Goal: Information Seeking & Learning: Learn about a topic

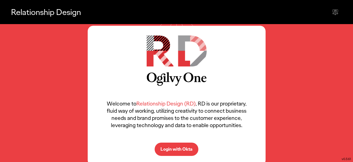
scroll to position [5, 0]
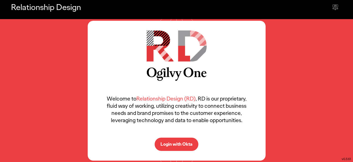
click at [185, 143] on p "Login with Okta" at bounding box center [177, 144] width 32 height 4
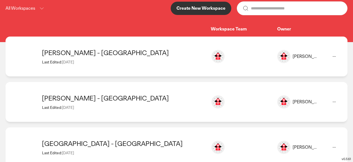
scroll to position [71, 0]
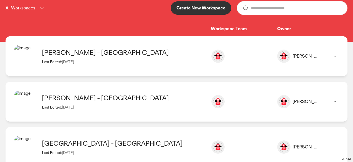
click at [177, 53] on div "[PERSON_NAME] - [GEOGRAPHIC_DATA]" at bounding box center [123, 52] width 163 height 9
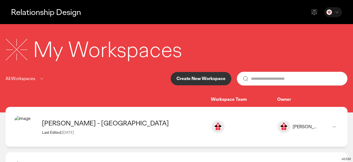
click at [198, 74] on button "Create New Workspace" at bounding box center [201, 78] width 61 height 13
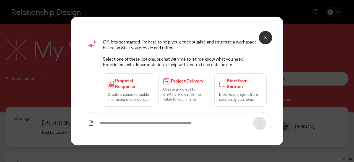
click at [90, 123] on icon at bounding box center [91, 123] width 7 height 7
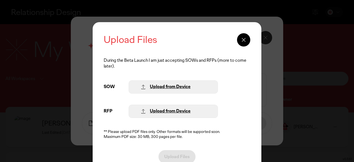
click at [178, 86] on div "Upload from Device" at bounding box center [170, 87] width 41 height 6
click at [157, 110] on div "Upload from Device" at bounding box center [170, 111] width 41 height 6
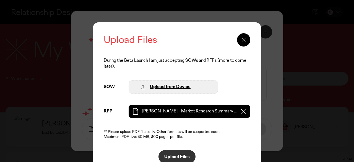
click at [246, 38] on icon at bounding box center [244, 40] width 7 height 7
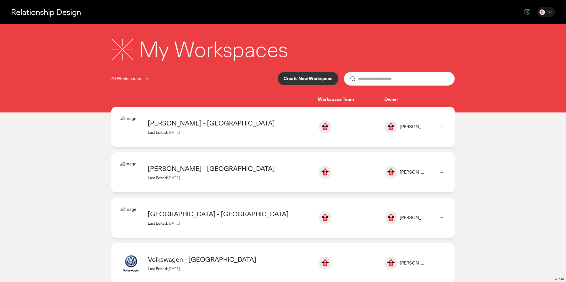
click at [354, 127] on icon at bounding box center [441, 126] width 7 height 7
click at [354, 162] on li "Delete project" at bounding box center [417, 180] width 60 height 10
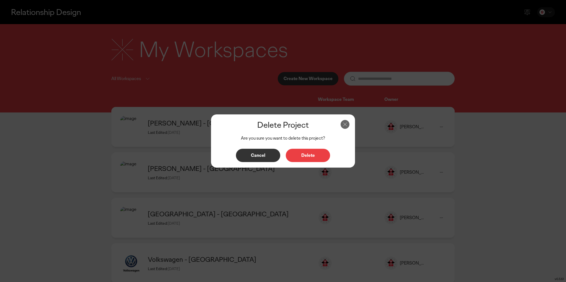
click at [321, 158] on button "Delete" at bounding box center [308, 155] width 44 height 13
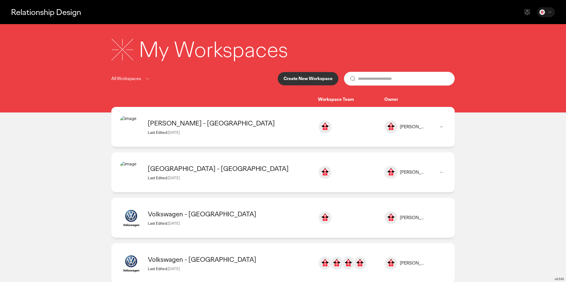
click at [354, 126] on icon at bounding box center [441, 126] width 7 height 7
click at [354, 162] on p "Delete project" at bounding box center [412, 180] width 25 height 5
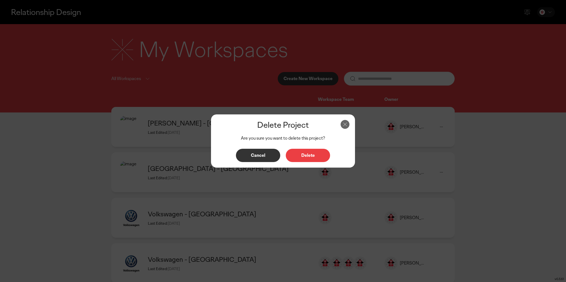
click at [354, 162] on div "Delete Project Are you sure you want to delete this project? Cancel Delete" at bounding box center [283, 141] width 566 height 282
click at [312, 156] on p "Delete" at bounding box center [307, 155] width 33 height 4
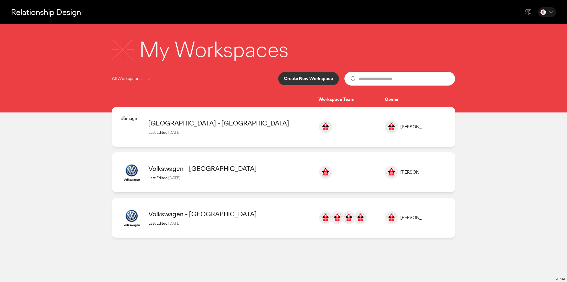
click at [308, 79] on p "Create New Workspace" at bounding box center [308, 78] width 49 height 4
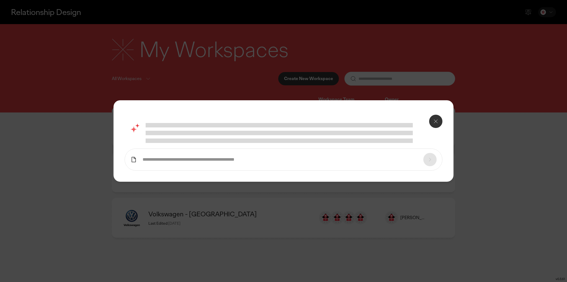
click at [133, 160] on div at bounding box center [283, 140] width 340 height 81
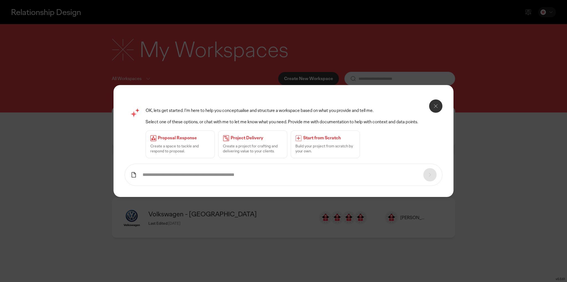
click at [203, 145] on p "Create a space to tackle and respond to proposal." at bounding box center [180, 148] width 60 height 10
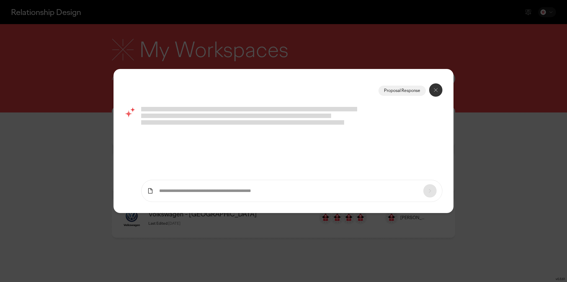
click at [149, 162] on icon at bounding box center [150, 190] width 7 height 7
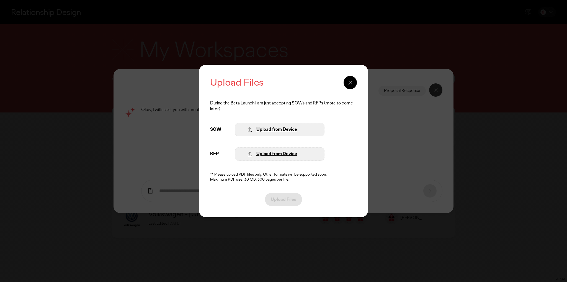
click at [270, 154] on div "Upload from Device" at bounding box center [276, 154] width 41 height 6
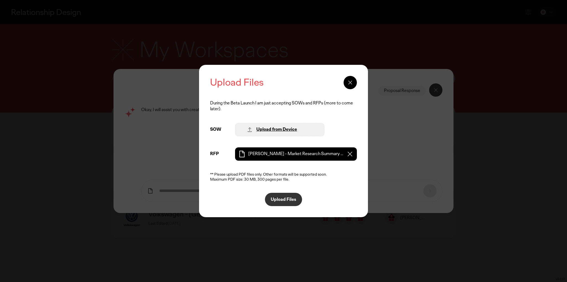
click at [281, 162] on p "Upload Files" at bounding box center [283, 199] width 25 height 4
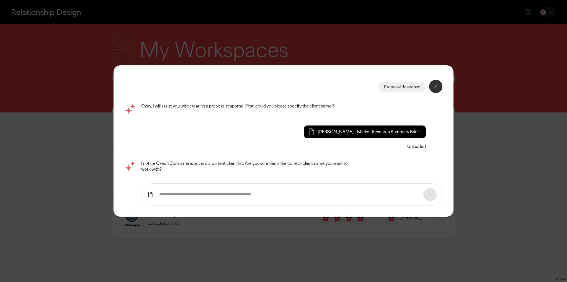
click at [354, 90] on button at bounding box center [435, 86] width 13 height 13
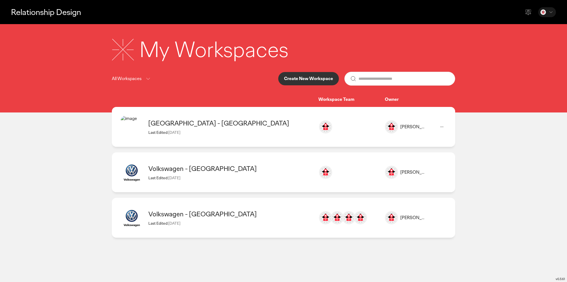
click at [313, 76] on p "Create New Workspace" at bounding box center [308, 78] width 49 height 4
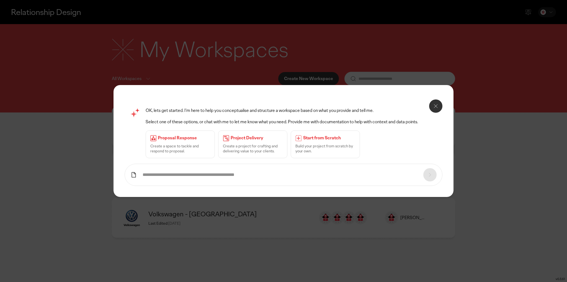
click at [183, 141] on div "Proposal Response Create a space to tackle and respond to proposal." at bounding box center [180, 144] width 69 height 28
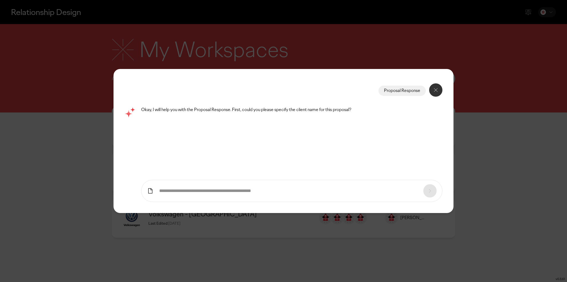
click at [177, 162] on form at bounding box center [291, 191] width 301 height 22
click at [175, 162] on input "text" at bounding box center [288, 191] width 259 height 6
type input "**********"
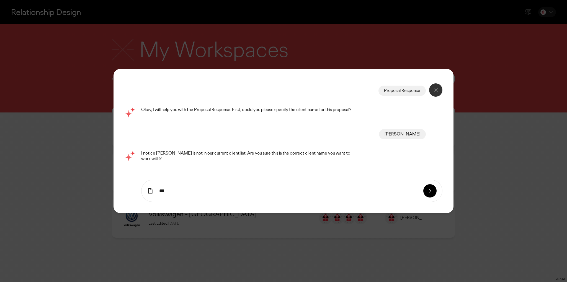
type input "***"
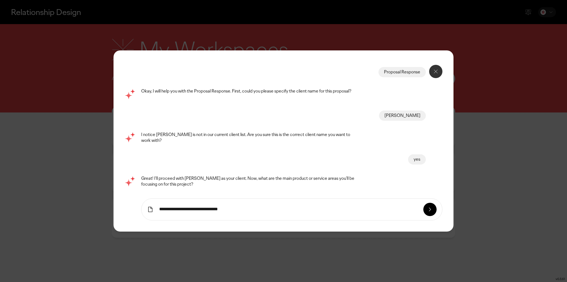
type input "**********"
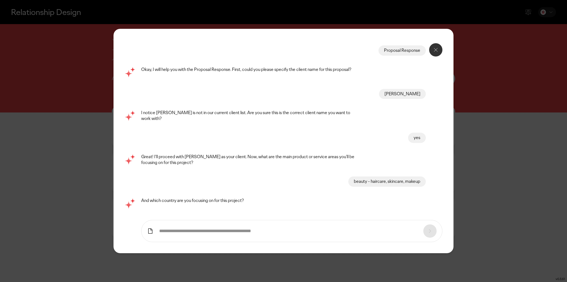
click at [185, 162] on input "text" at bounding box center [288, 231] width 259 height 6
type input "*****"
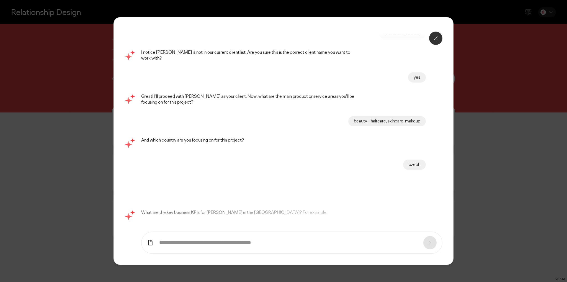
scroll to position [20, 0]
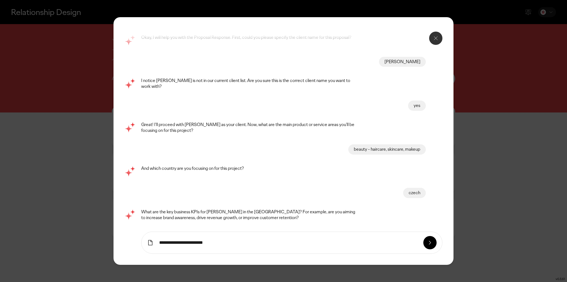
type input "**********"
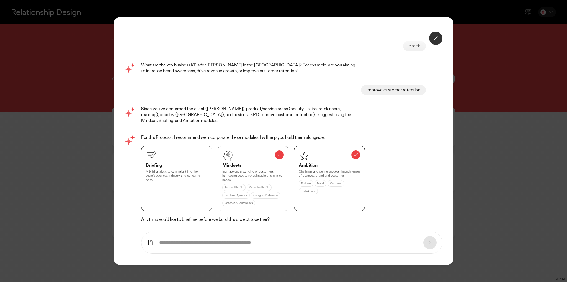
scroll to position [189, 0]
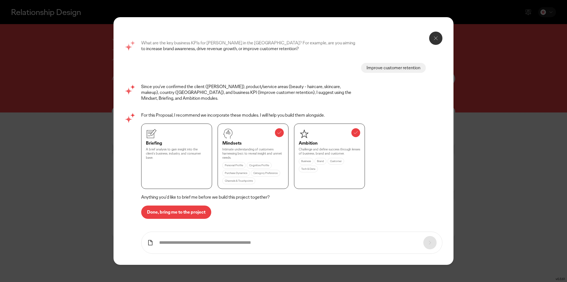
click at [148, 162] on icon at bounding box center [150, 242] width 4 height 5
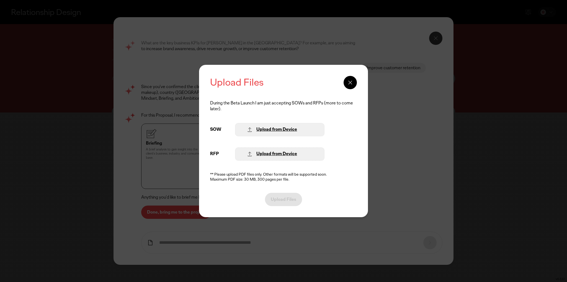
click at [262, 152] on div "Upload from Device" at bounding box center [276, 154] width 41 height 6
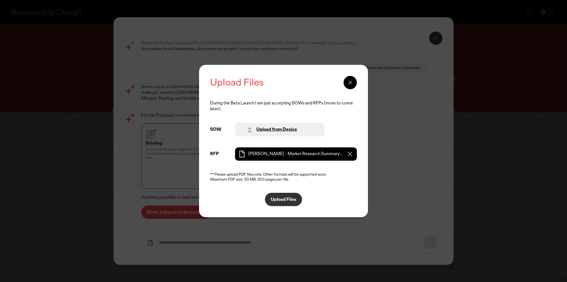
click at [284, 162] on p "Upload Files" at bounding box center [283, 199] width 25 height 4
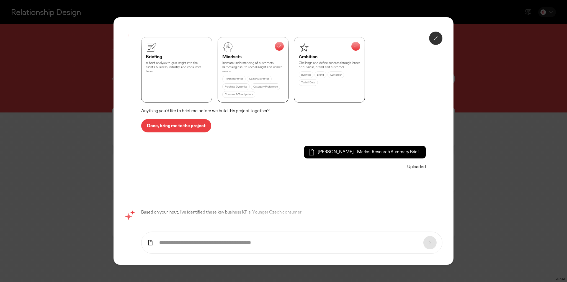
scroll to position [247, 0]
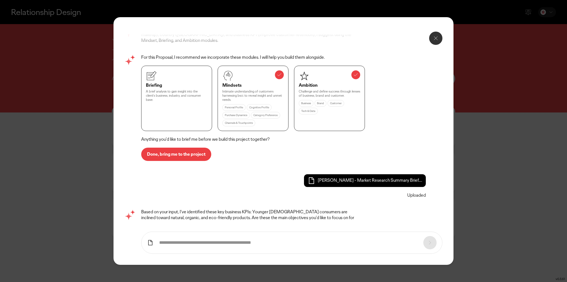
click at [190, 162] on input "text" at bounding box center [288, 243] width 259 height 6
click at [180, 162] on form at bounding box center [291, 242] width 301 height 22
click at [164, 162] on input "text" at bounding box center [288, 243] width 259 height 6
type input "**********"
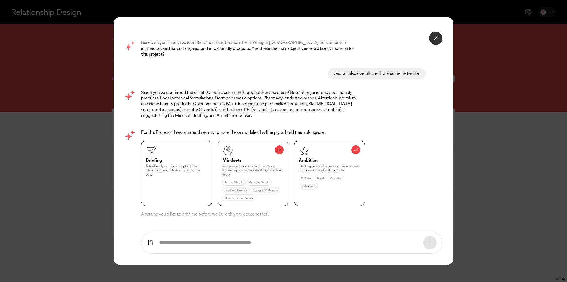
scroll to position [428, 0]
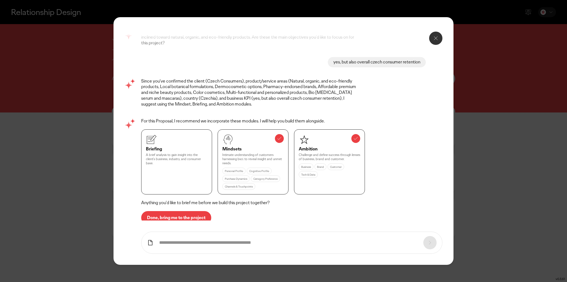
click at [183, 162] on p "Done, bring me to the project" at bounding box center [176, 217] width 58 height 4
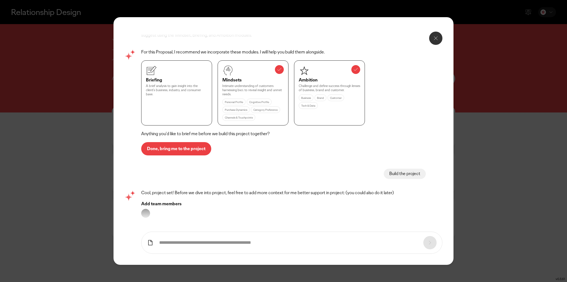
scroll to position [507, 0]
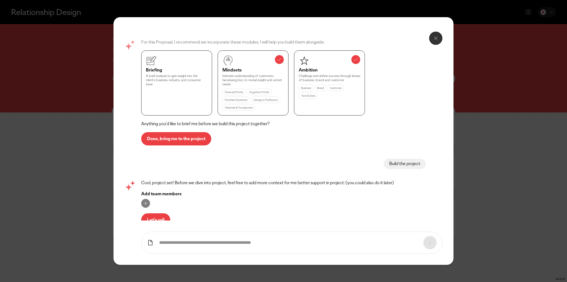
click at [153, 162] on p "Let's roll" at bounding box center [155, 220] width 17 height 4
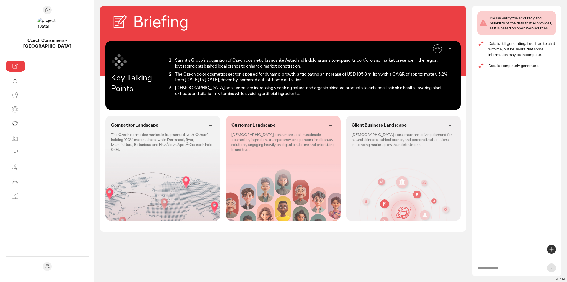
click at [139, 154] on div "Competitor Landscape The Czech cosmetics market is fragmented, with 'Others' ho…" at bounding box center [162, 167] width 115 height 105
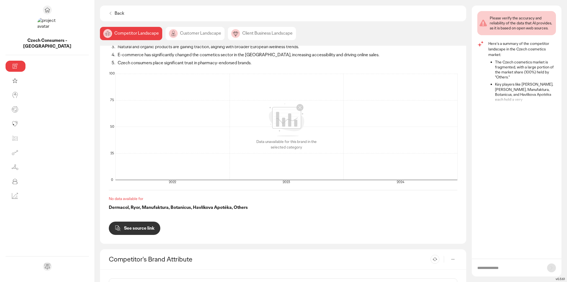
scroll to position [48, 0]
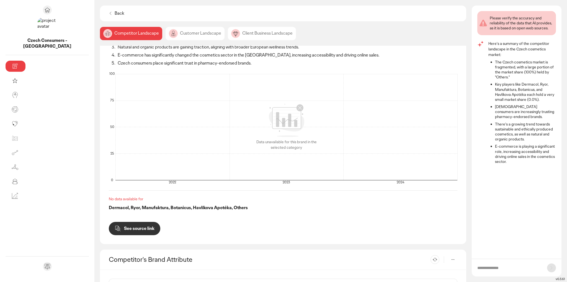
click at [228, 32] on div "Customer Landscape" at bounding box center [262, 33] width 68 height 13
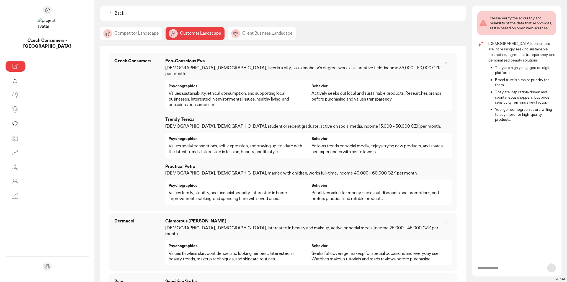
scroll to position [236, 0]
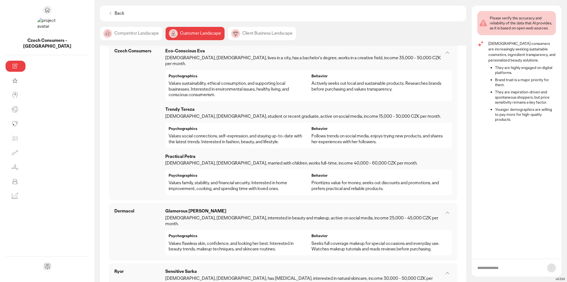
click at [228, 31] on div "Client Business Landscape" at bounding box center [262, 33] width 68 height 13
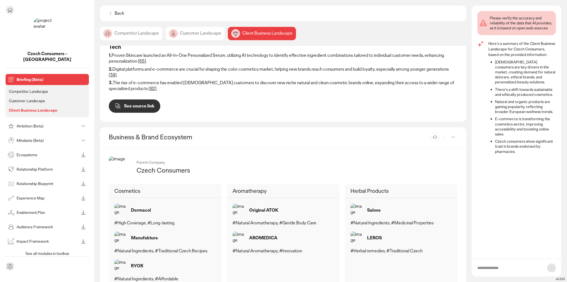
scroll to position [243, 0]
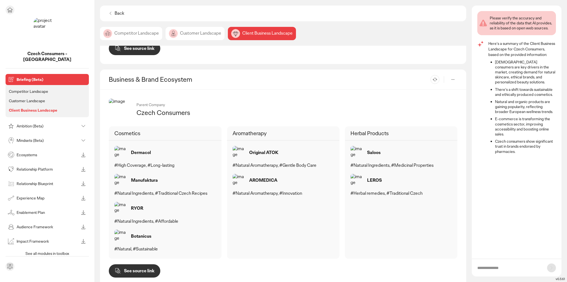
click at [37, 124] on p "Ambition (Beta)" at bounding box center [48, 126] width 62 height 4
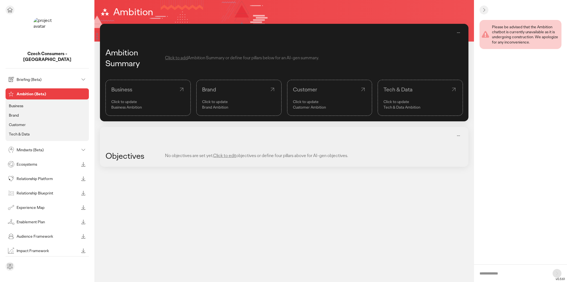
click at [30, 78] on p "Briefing (Beta)" at bounding box center [48, 80] width 62 height 4
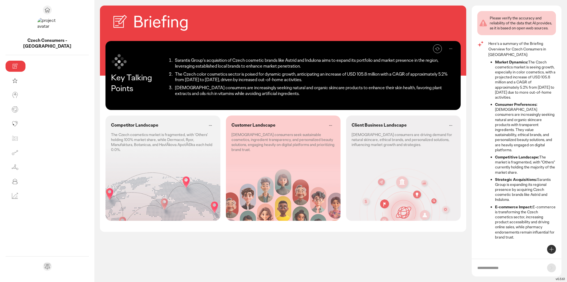
drag, startPoint x: 374, startPoint y: 155, endPoint x: 353, endPoint y: 155, distance: 21.6
click at [353, 155] on div "Client Business Landscape Czech consumers are driving demand for natural skinca…" at bounding box center [403, 167] width 115 height 105
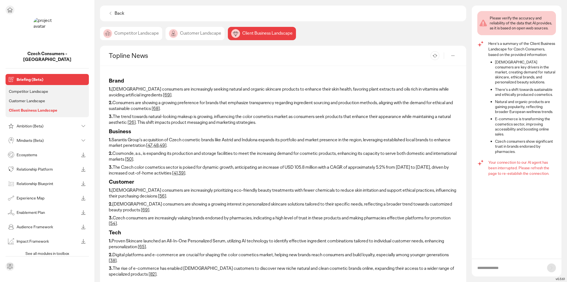
click at [30, 138] on p "Mindsets (Beta)" at bounding box center [48, 140] width 62 height 4
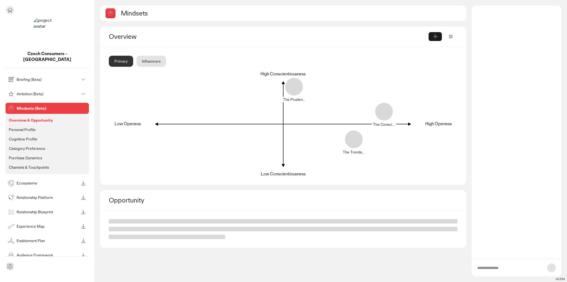
click at [26, 76] on div "Briefing (Beta)" at bounding box center [43, 79] width 72 height 9
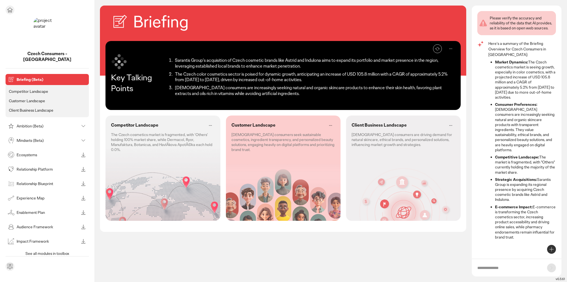
click at [45, 138] on div "Mindsets (Beta)" at bounding box center [43, 140] width 72 height 9
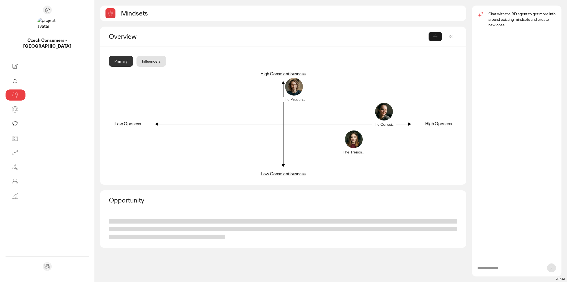
click at [354, 37] on div at bounding box center [450, 36] width 13 height 9
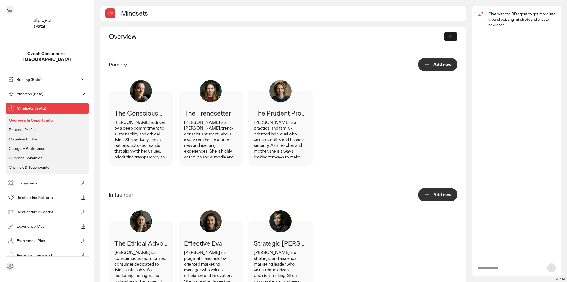
click at [41, 118] on p "Overview & Opportunity" at bounding box center [31, 120] width 44 height 5
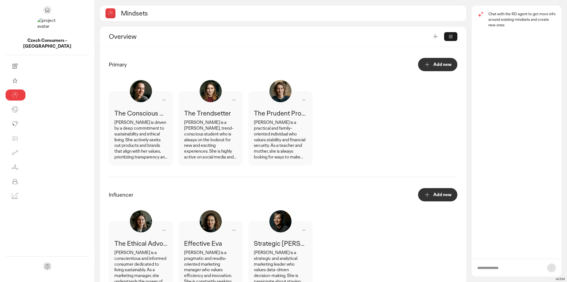
click at [354, 37] on icon at bounding box center [435, 37] width 6 height 6
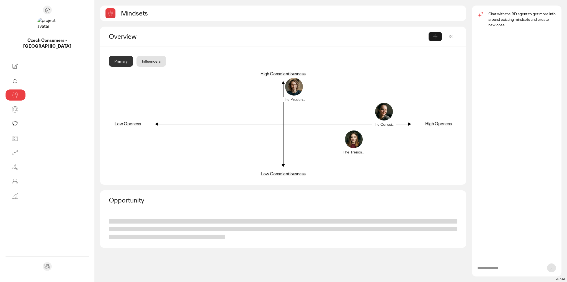
click at [354, 36] on icon at bounding box center [451, 37] width 6 height 6
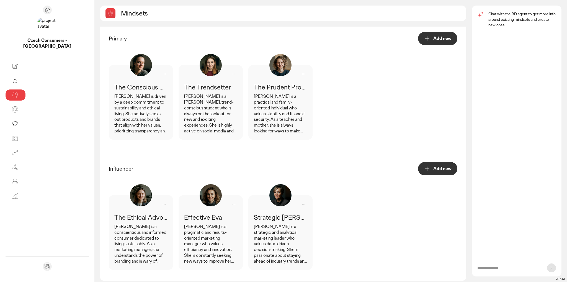
scroll to position [22, 0]
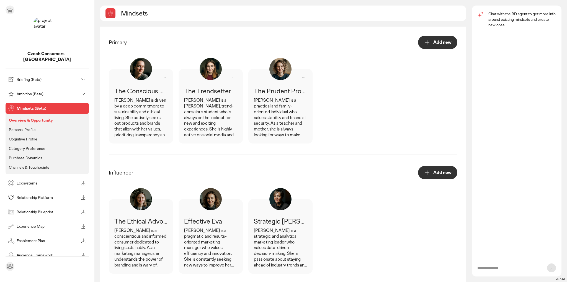
click at [29, 127] on p "Personal Profile" at bounding box center [22, 129] width 27 height 5
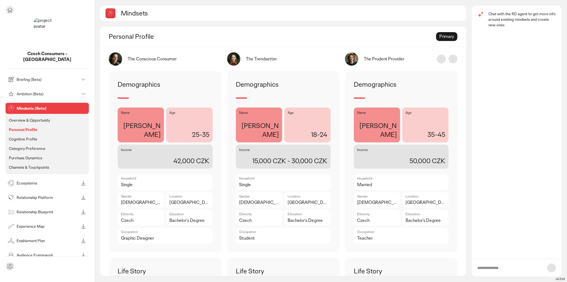
click at [30, 136] on p "Cognitive Profile" at bounding box center [23, 138] width 29 height 5
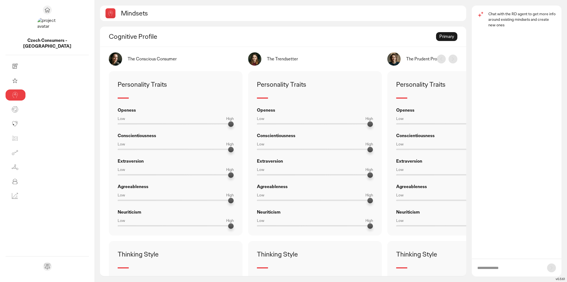
click at [354, 162] on input "text" at bounding box center [509, 268] width 64 height 6
click at [354, 162] on input "**********" at bounding box center [509, 268] width 64 height 6
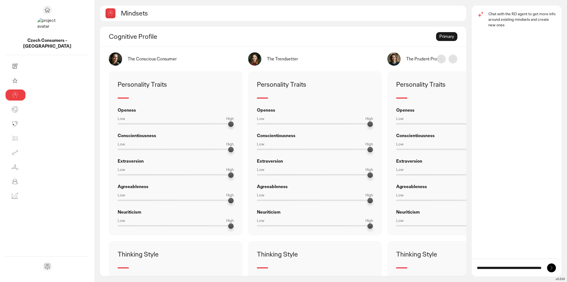
scroll to position [0, 142]
type input "**********"
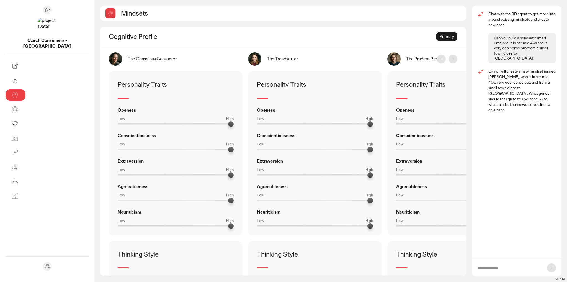
click at [354, 162] on input "text" at bounding box center [509, 268] width 64 height 6
click at [354, 162] on input "**********" at bounding box center [509, 268] width 64 height 6
type input "**********"
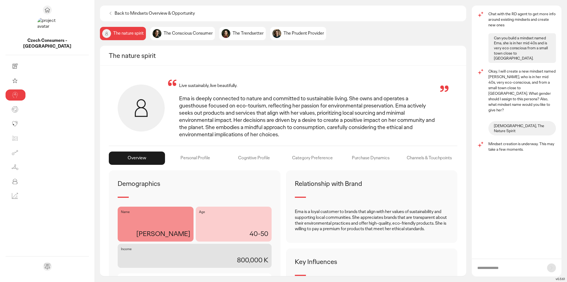
click at [226, 154] on div "Personal Profile" at bounding box center [254, 157] width 56 height 13
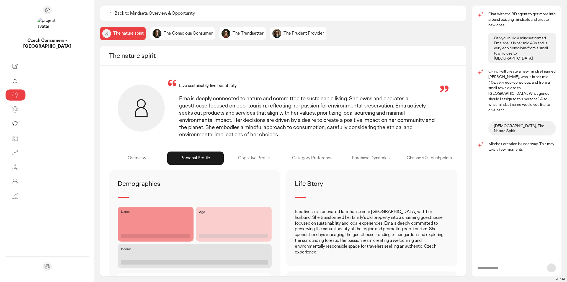
scroll to position [73, 0]
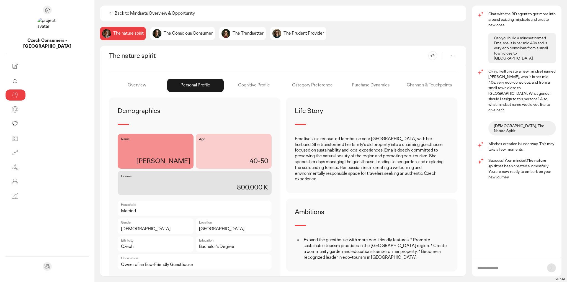
click at [109, 79] on div "Overview" at bounding box center [137, 85] width 56 height 13
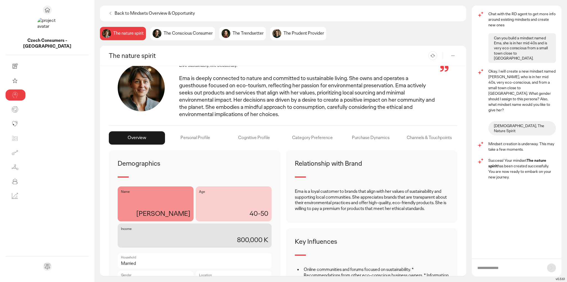
scroll to position [14, 0]
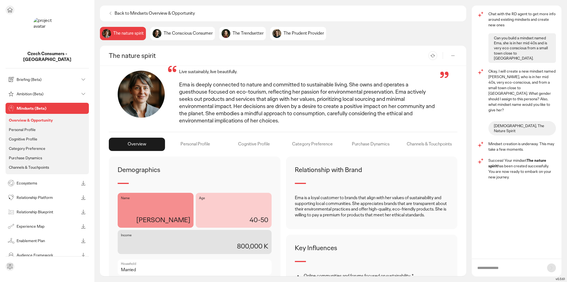
click at [31, 127] on p "Personal Profile" at bounding box center [22, 129] width 27 height 5
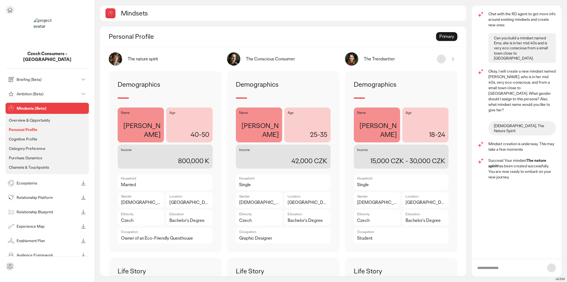
click at [35, 136] on p "Cognitive Profile" at bounding box center [23, 138] width 29 height 5
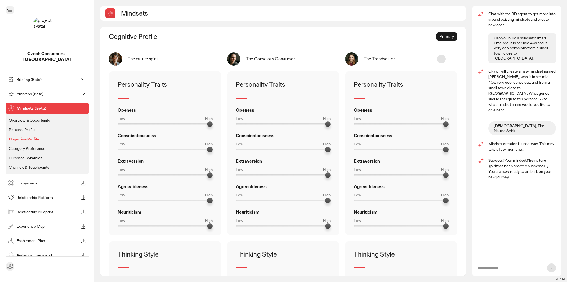
click at [28, 127] on p "Personal Profile" at bounding box center [22, 129] width 27 height 5
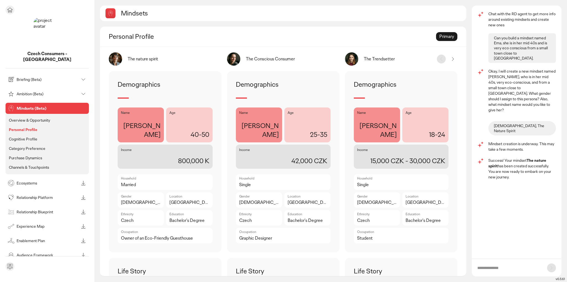
click at [27, 136] on p "Cognitive Profile" at bounding box center [23, 138] width 29 height 5
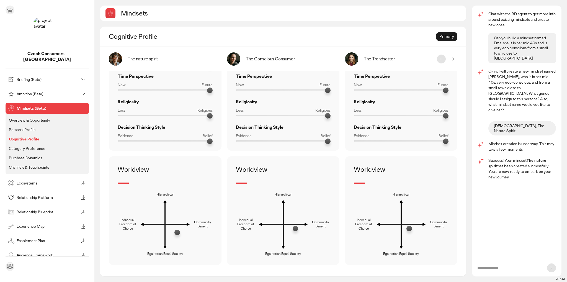
scroll to position [305, 0]
click at [34, 146] on p "Category Preference" at bounding box center [27, 148] width 37 height 5
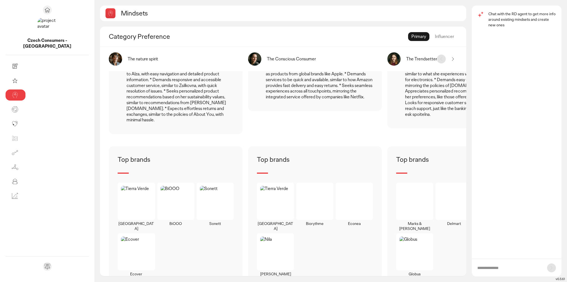
scroll to position [427, 0]
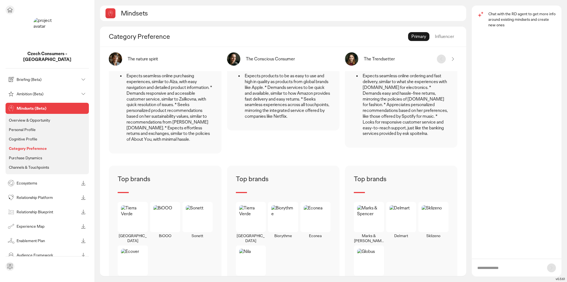
click at [29, 155] on p "Purchase Dynamics" at bounding box center [25, 157] width 33 height 5
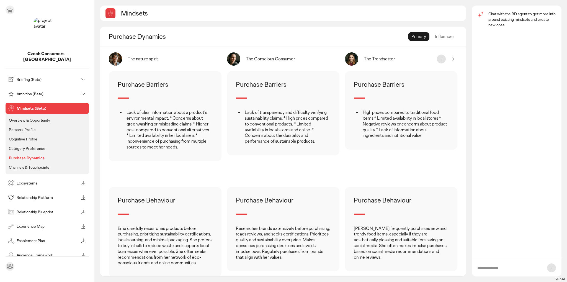
click at [32, 162] on p "Channels & Touchpoints" at bounding box center [29, 167] width 40 height 5
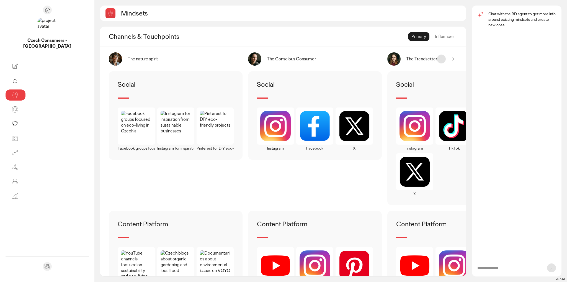
click at [354, 36] on div "Influencer" at bounding box center [445, 36] width 26 height 9
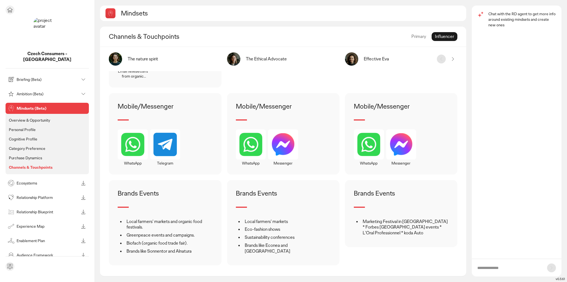
scroll to position [425, 0]
